Goal: Navigation & Orientation: Find specific page/section

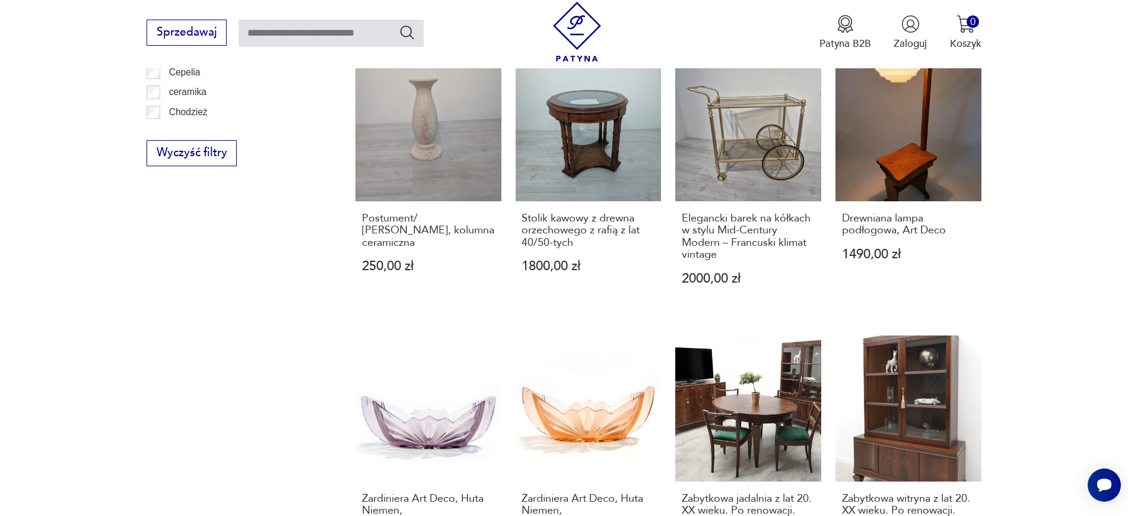
scroll to position [882, 0]
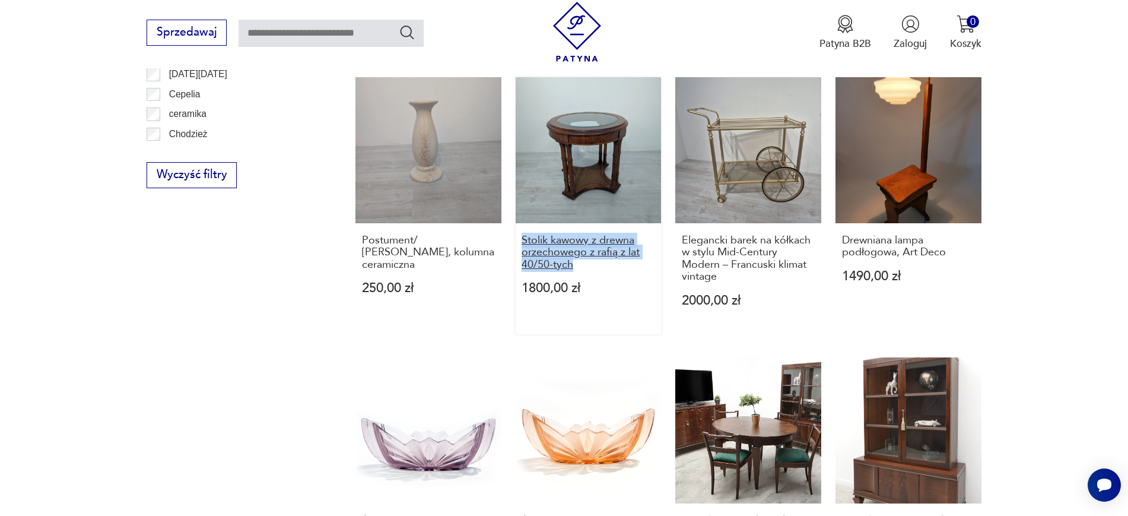
drag, startPoint x: 511, startPoint y: 228, endPoint x: 578, endPoint y: 268, distance: 77.4
click at [578, 268] on div "Stylowy Fotel Ludwikowski 430,00 zł Puf, podnóżek [PERSON_NAME] rattanu 550,00 …" at bounding box center [668, 77] width 626 height 1073
copy h3 "Stolik kawowy z drewna orzechowego z rafią z lat 40/50-tych"
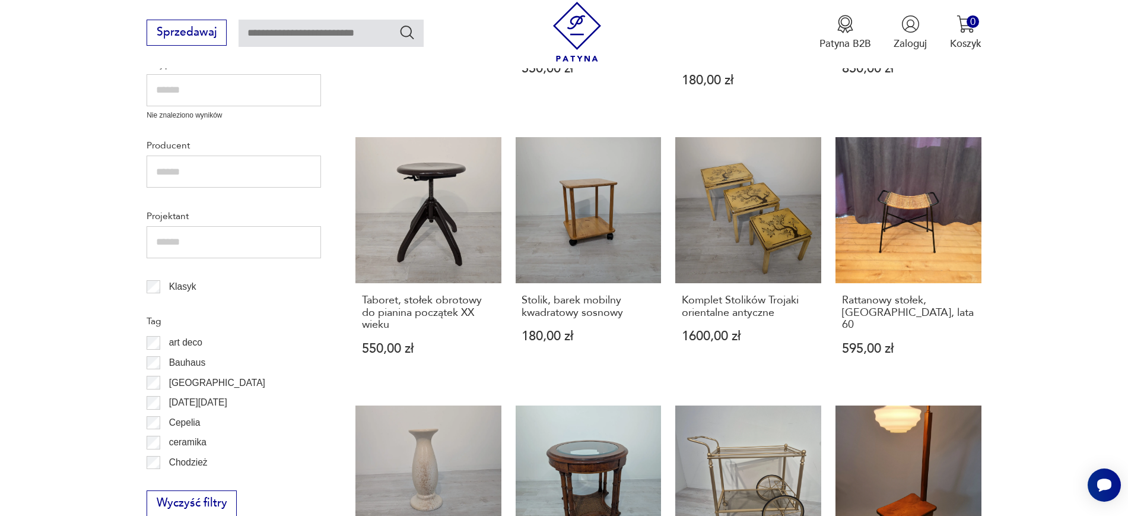
scroll to position [552, 0]
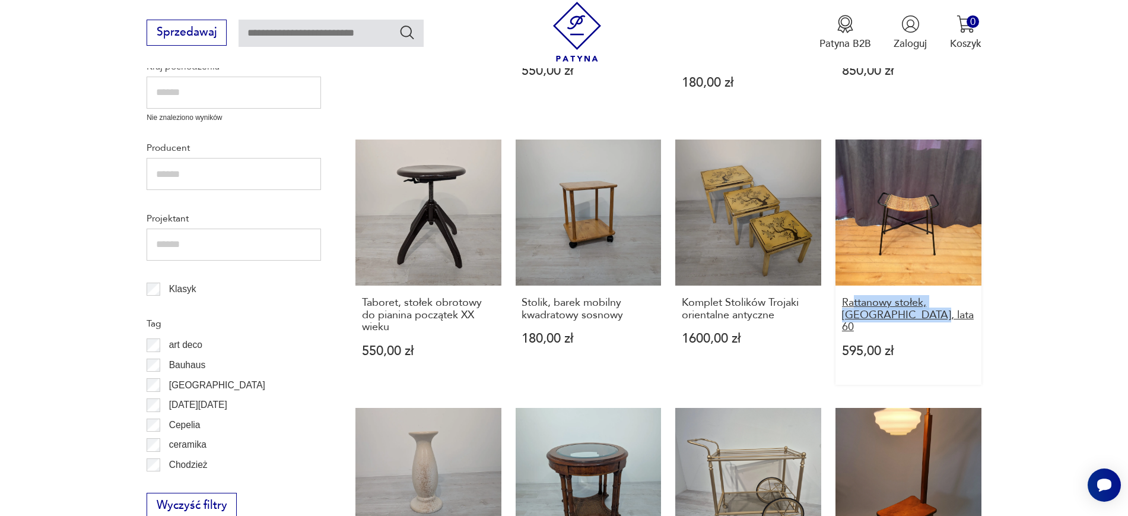
drag, startPoint x: 1018, startPoint y: 317, endPoint x: 852, endPoint y: 304, distance: 166.7
click at [852, 304] on section "Filtruj produkty Cena MIN MAX OK Promocja Datowanie OK Kraj pochodzenia Nie zna…" at bounding box center [564, 457] width 1128 height 1261
copy h3 "ttanowy stołek, [GEOGRAPHIC_DATA], lata 60"
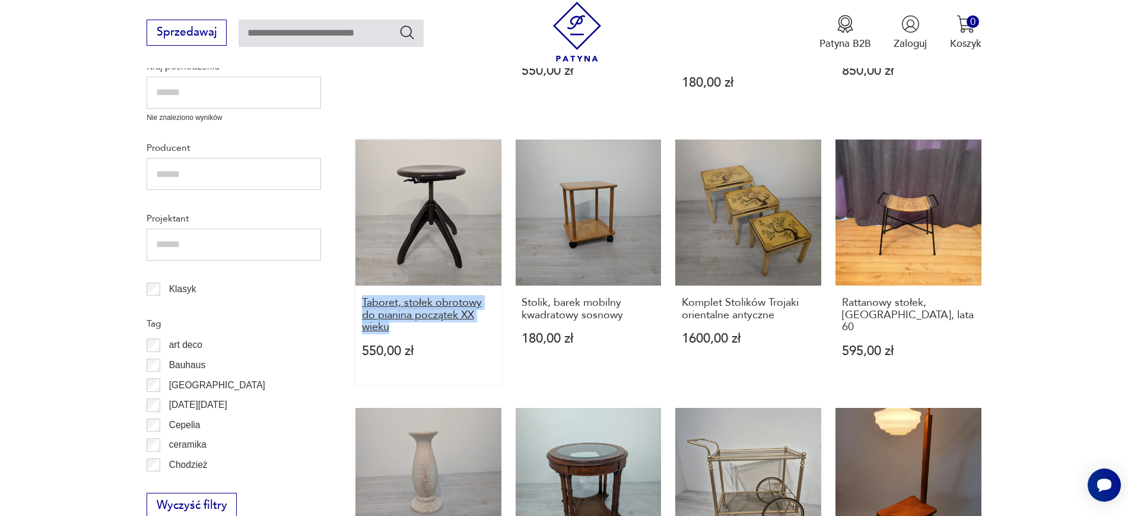
drag, startPoint x: 348, startPoint y: 299, endPoint x: 408, endPoint y: 330, distance: 67.9
click at [408, 330] on section "Filtruj produkty Cena MIN MAX OK Promocja Datowanie OK Kraj pochodzenia Nie zna…" at bounding box center [564, 457] width 1128 height 1261
copy h3 "Taboret, stołek obrotowy do pianina początek XX wieku"
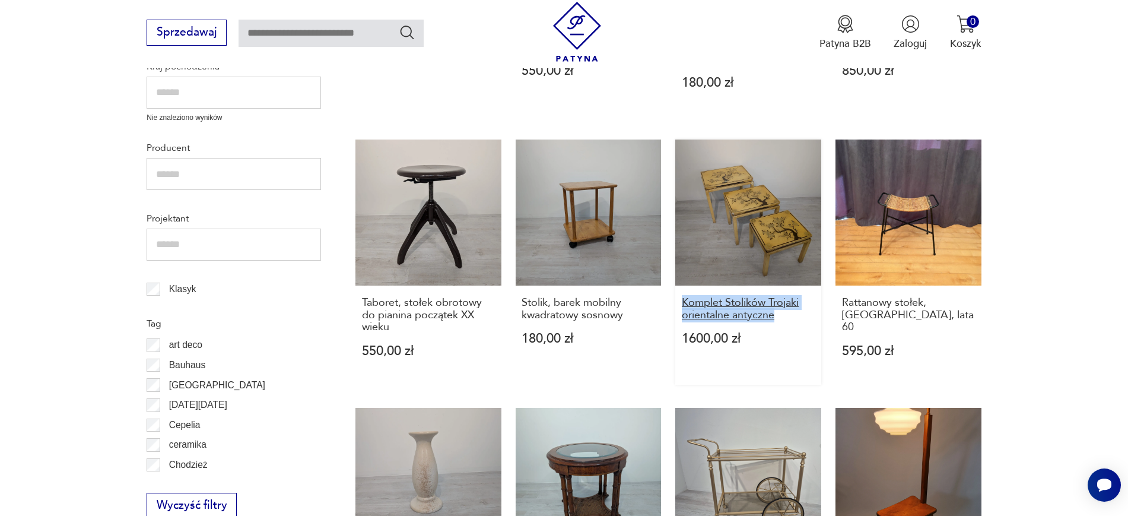
drag, startPoint x: 675, startPoint y: 291, endPoint x: 777, endPoint y: 313, distance: 105.0
click at [777, 313] on div "Stylowy Fotel Ludwikowski 430,00 zł Puf, podnóżek [PERSON_NAME] rattanu 550,00 …" at bounding box center [668, 408] width 626 height 1073
copy h3 "Komplet Stolików Trojaki orientalne antyczne"
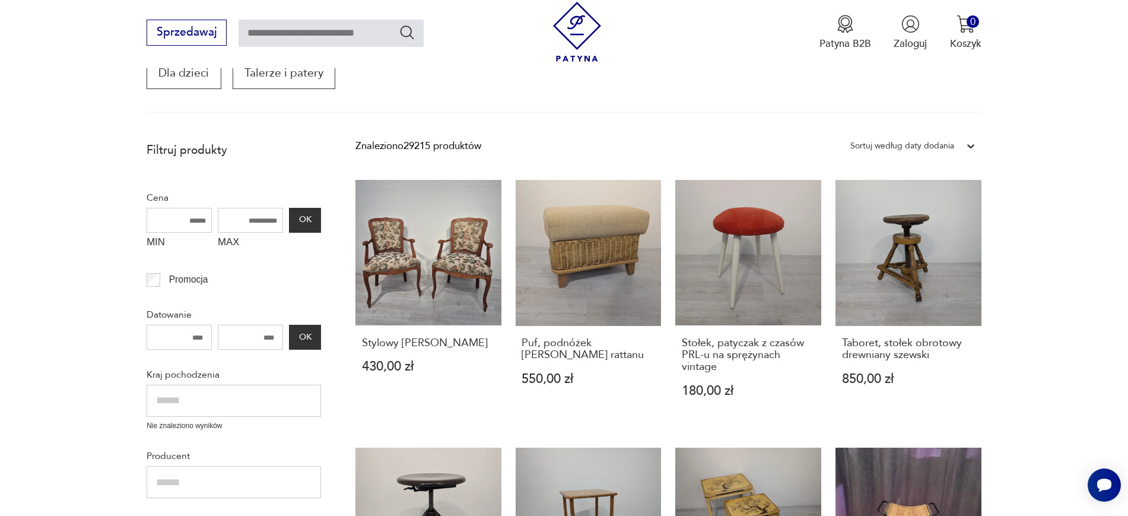
scroll to position [239, 0]
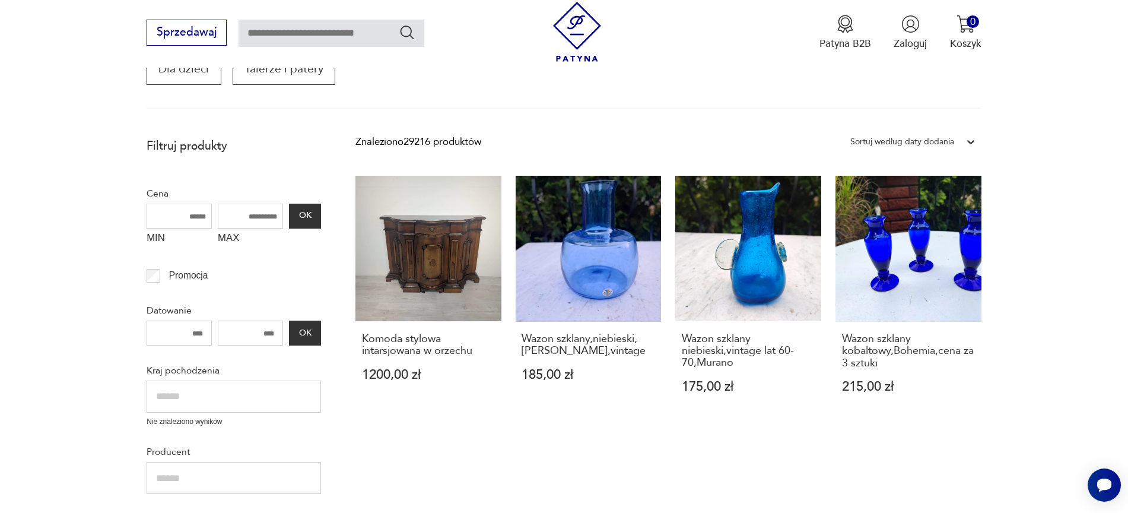
scroll to position [329, 0]
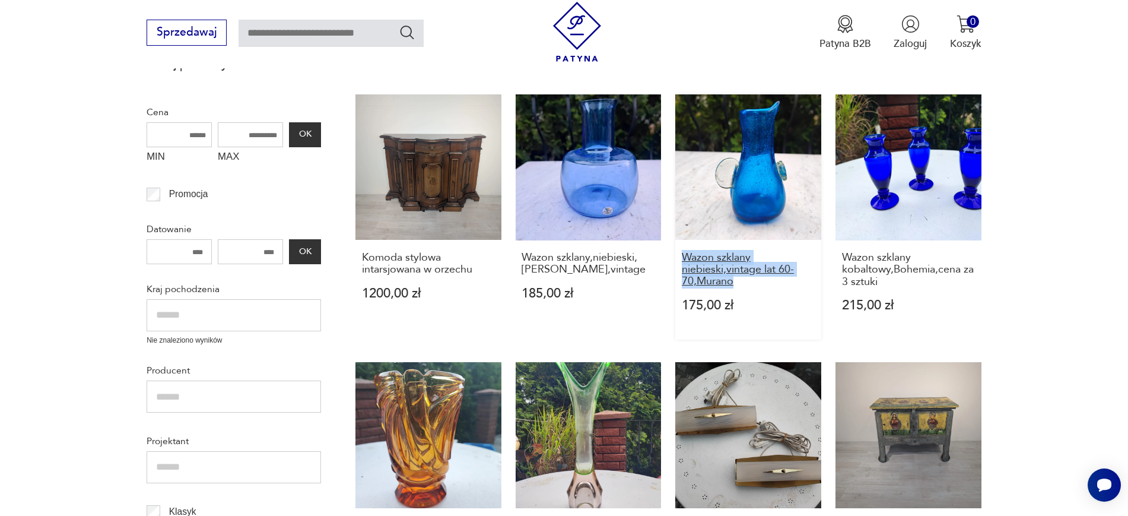
drag, startPoint x: 671, startPoint y: 256, endPoint x: 757, endPoint y: 284, distance: 90.6
copy h3 "Wazon szklany niebieski,vintage lat 60-70,Murano"
drag, startPoint x: 1037, startPoint y: 309, endPoint x: 1014, endPoint y: 309, distance: 23.1
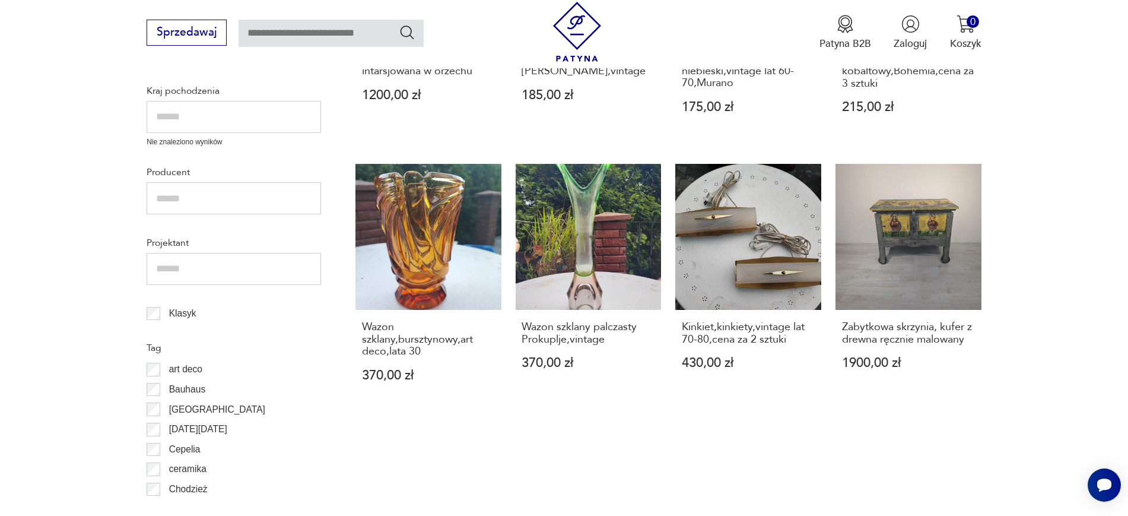
scroll to position [646, 0]
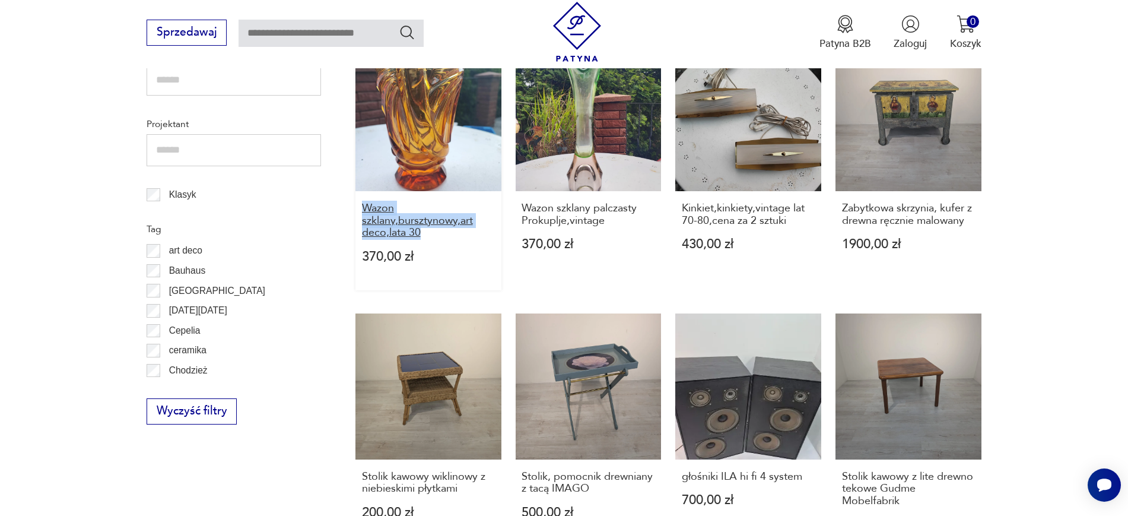
drag, startPoint x: 345, startPoint y: 206, endPoint x: 431, endPoint y: 233, distance: 89.3
click at [431, 233] on section "Filtruj produkty Cena MIN MAX OK Promocja Datowanie OK Kraj pochodzenia Nie zna…" at bounding box center [564, 351] width 1128 height 1237
copy h3 "Wazon szklany,bursztynowy,art deco,lata 30"
drag, startPoint x: 669, startPoint y: 202, endPoint x: 792, endPoint y: 226, distance: 125.2
click at [792, 226] on div "Komoda stylowa intarsjowana w orzechu 1200,00 zł Wazon szklany,niebieski,[PERSO…" at bounding box center [668, 301] width 626 height 1049
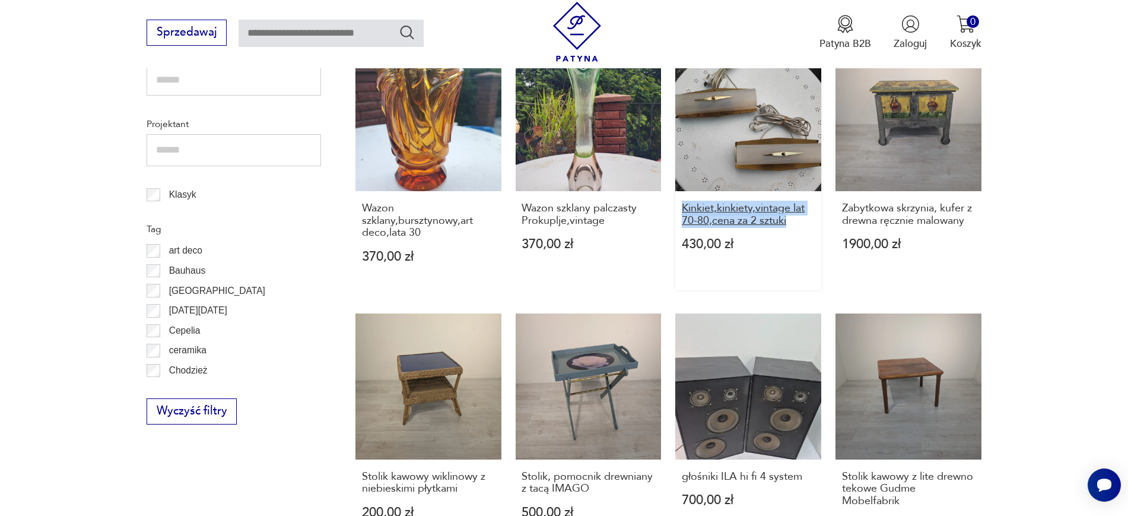
copy h3 "Kinkiet,kinkiety,vintage lat 70-80,cena za 2 sztuki"
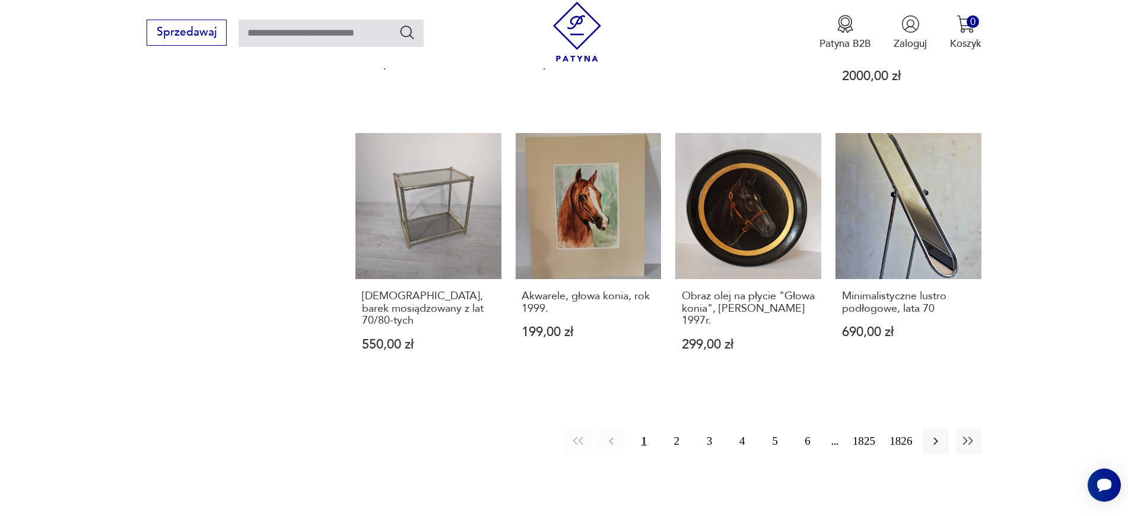
scroll to position [1099, 0]
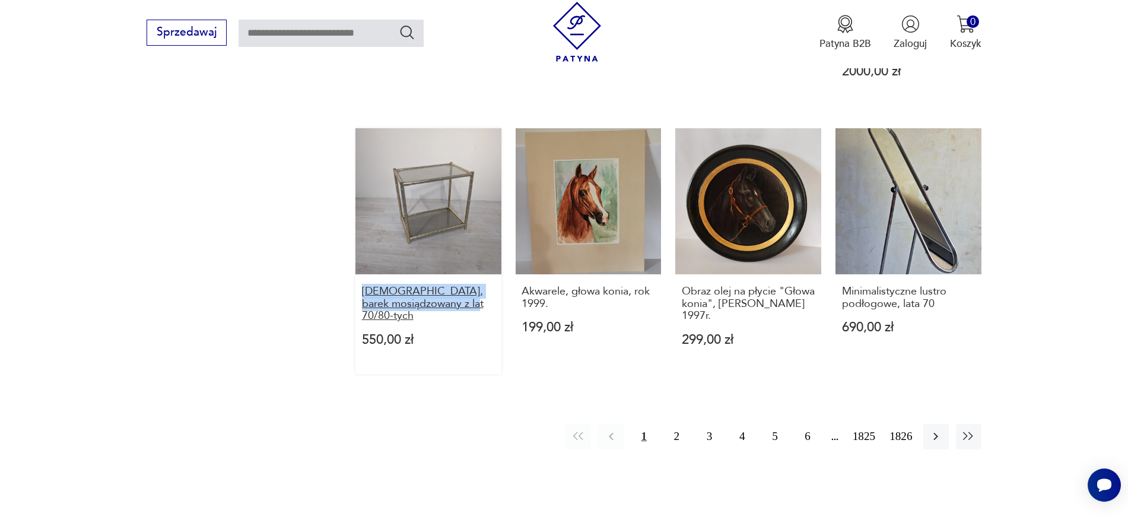
drag, startPoint x: 345, startPoint y: 291, endPoint x: 454, endPoint y: 301, distance: 109.6
copy h3 "[DEMOGRAPHIC_DATA], barek mosiądzowany z lat 70/80-tych"
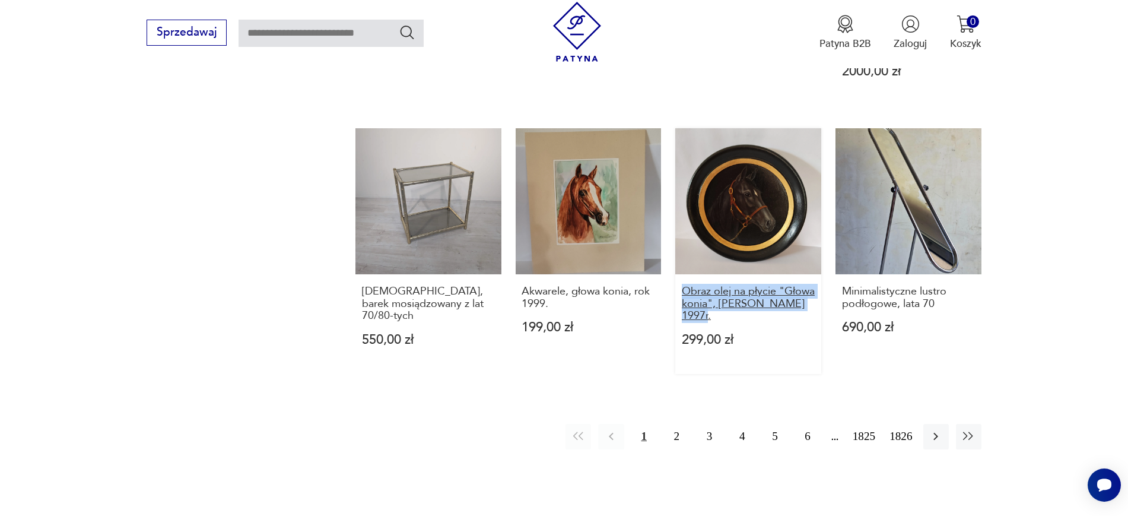
drag, startPoint x: 669, startPoint y: 290, endPoint x: 753, endPoint y: 318, distance: 88.2
copy h3 "Obraz olej na płycie "Głowa konia", [PERSON_NAME] 1997r."
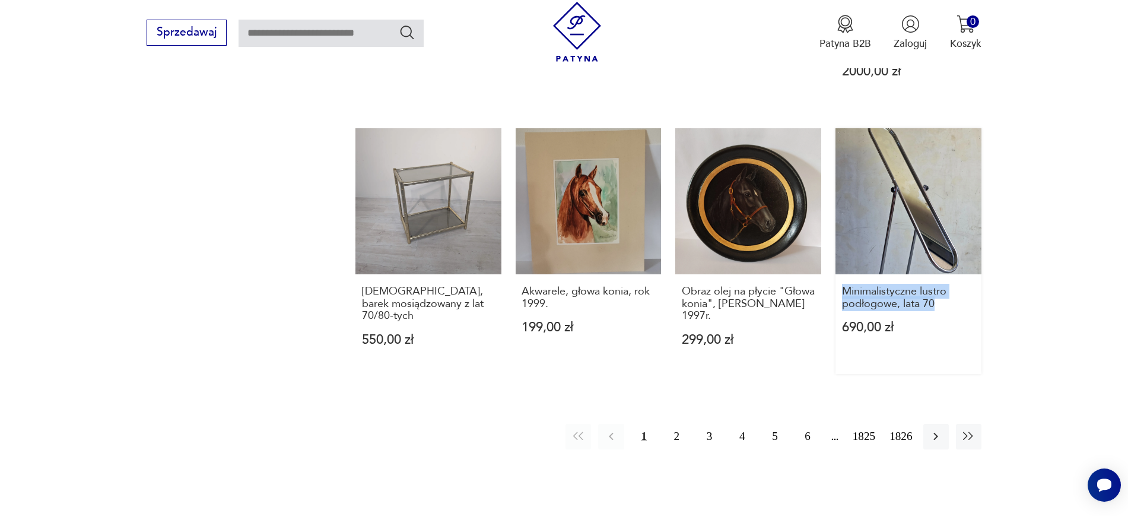
drag, startPoint x: 995, startPoint y: 312, endPoint x: 840, endPoint y: 292, distance: 156.8
copy h3 "Minimalistyczne lustro podłogowe, lata 70"
click at [926, 439] on button "button" at bounding box center [936, 437] width 26 height 26
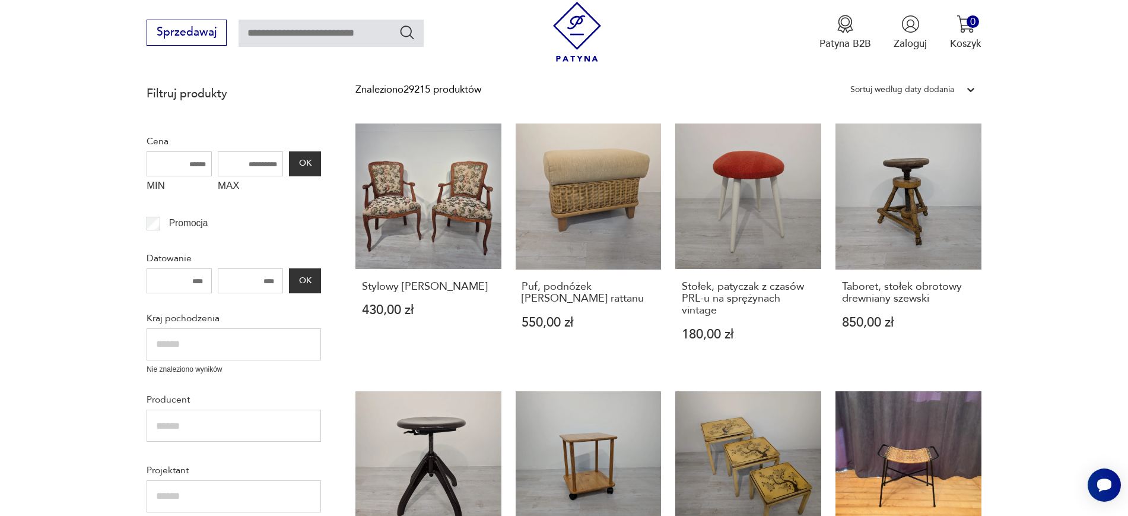
scroll to position [201, 0]
